Goal: Information Seeking & Learning: Find specific page/section

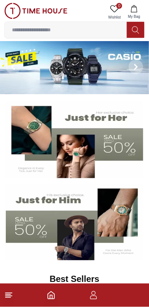
scroll to position [4, 0]
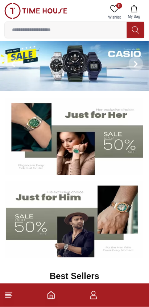
click at [94, 295] on icon "button" at bounding box center [94, 293] width 4 height 4
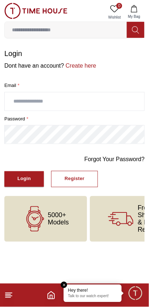
click at [67, 110] on input "text" at bounding box center [75, 101] width 140 height 18
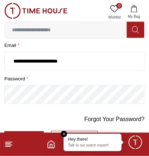
scroll to position [41, 0]
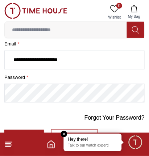
type input "**********"
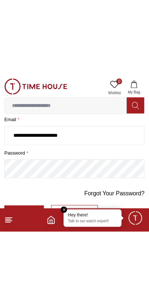
scroll to position [0, 0]
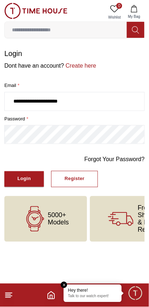
click at [22, 183] on div "Login" at bounding box center [23, 179] width 13 height 8
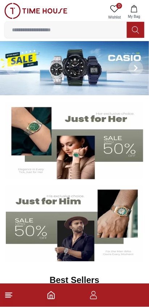
click at [127, 230] on img at bounding box center [75, 223] width 138 height 77
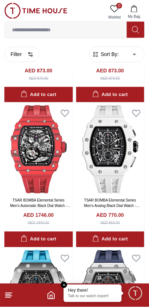
scroll to position [126, 0]
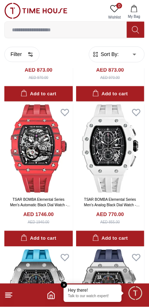
click at [64, 285] on div "Hey there! Talk to our watch expert!" at bounding box center [93, 293] width 58 height 17
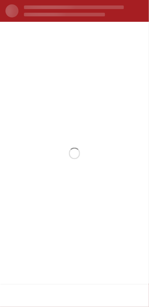
scroll to position [0, 0]
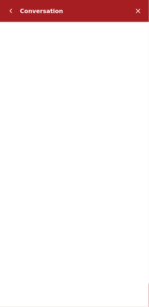
scroll to position [145, 0]
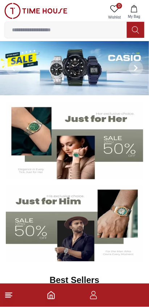
click at [11, 293] on line at bounding box center [8, 293] width 7 height 0
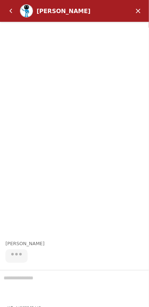
click at [13, 6] on em "Back" at bounding box center [11, 11] width 15 height 15
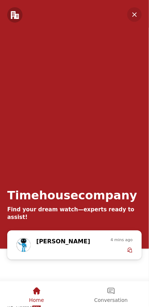
click at [139, 21] on div "Timehousecompany Find your dream watch—experts ready to assist!" at bounding box center [74, 115] width 149 height 230
click at [38, 291] on em "Home" at bounding box center [36, 291] width 9 height 9
click at [42, 299] on span "Home" at bounding box center [36, 300] width 15 height 6
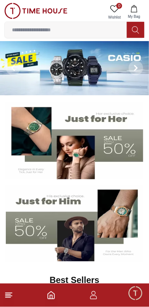
click at [65, 32] on input at bounding box center [66, 30] width 122 height 15
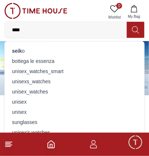
type input "*****"
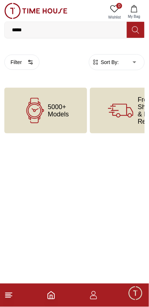
click at [63, 33] on input "*****" at bounding box center [66, 30] width 122 height 15
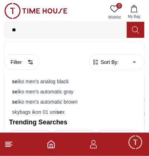
type input "*"
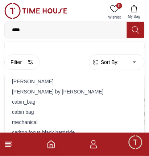
type input "*****"
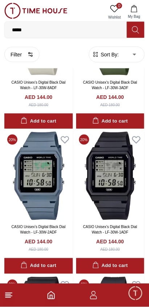
scroll to position [109, 0]
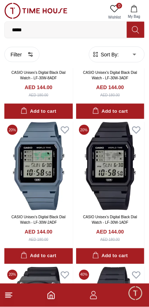
click at [10, 296] on line at bounding box center [8, 296] width 7 height 0
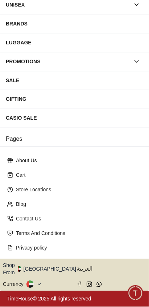
scroll to position [129, 0]
click at [79, 267] on icon "button" at bounding box center [80, 268] width 3 height 5
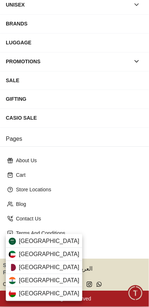
click at [56, 255] on div "Kuwait" at bounding box center [44, 254] width 77 height 13
